Goal: Task Accomplishment & Management: Complete application form

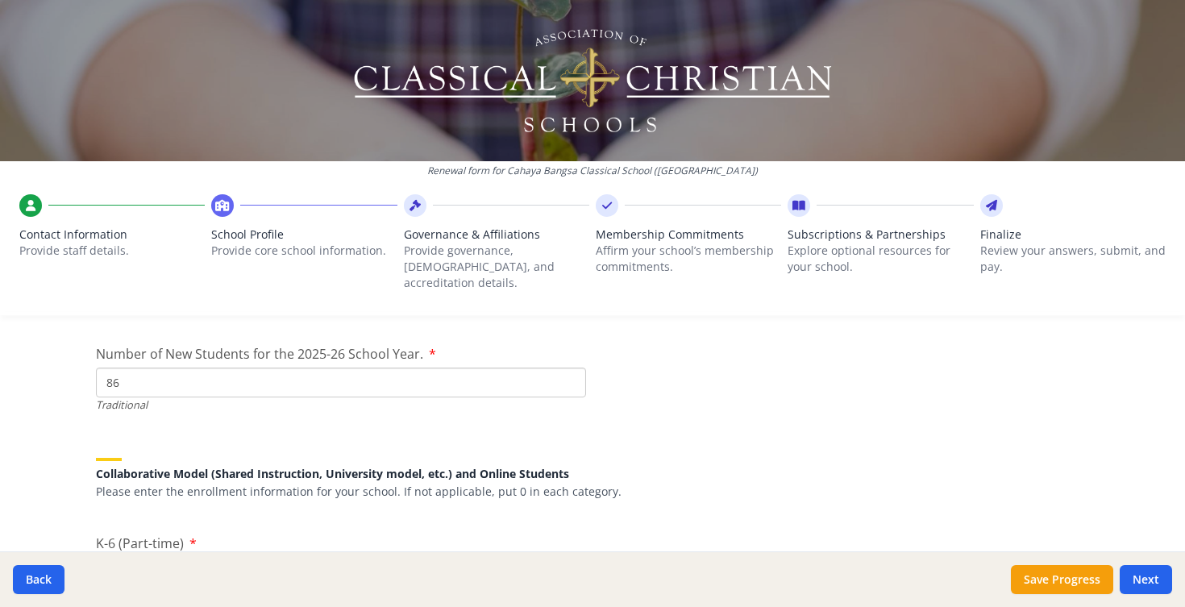
scroll to position [3651, 0]
click at [1045, 583] on button "Save Progress" at bounding box center [1062, 579] width 102 height 29
type input "(022) 868-1392 x 0"
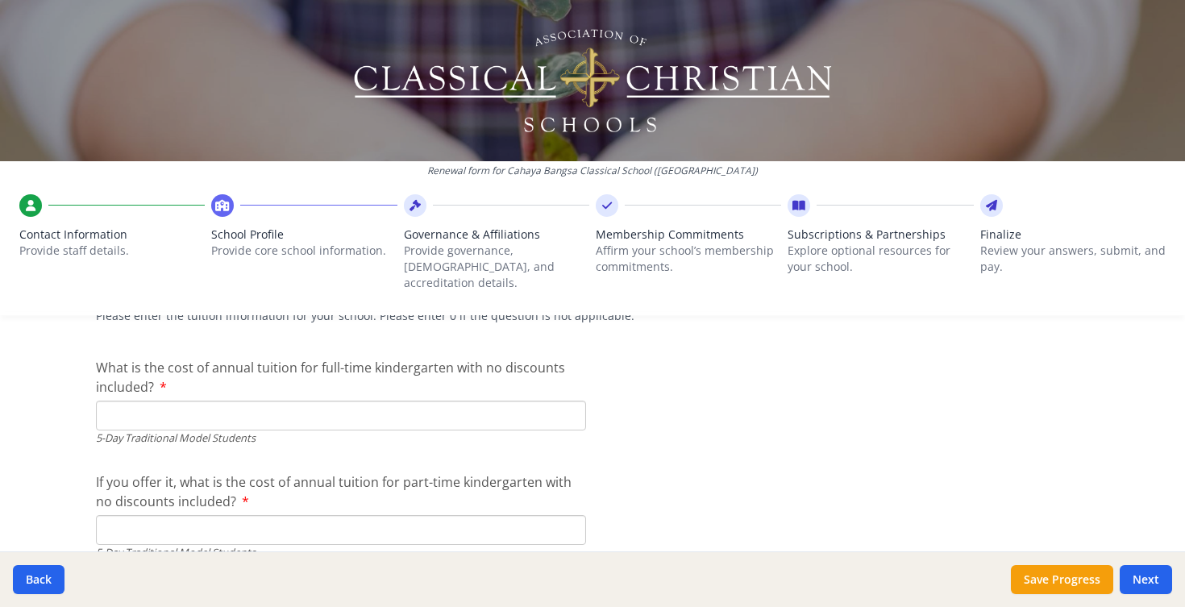
scroll to position [4217, 0]
